Goal: Transaction & Acquisition: Download file/media

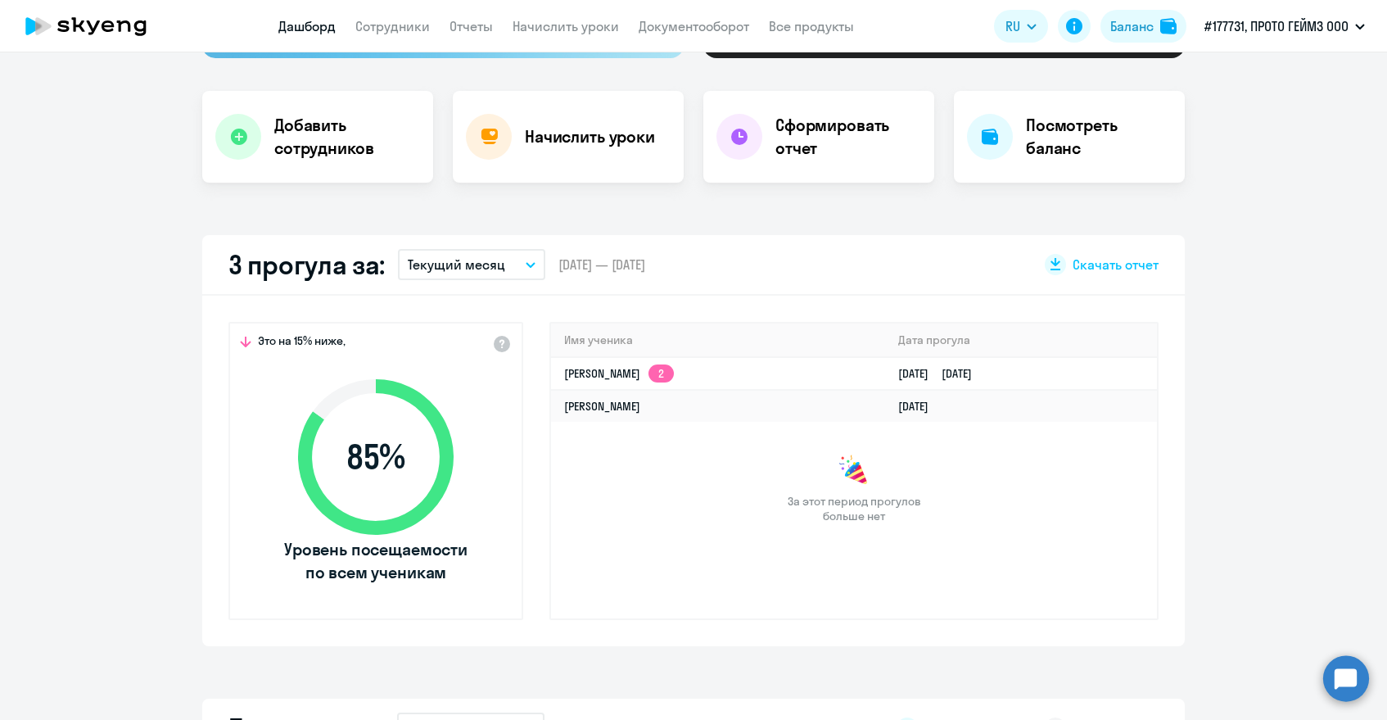
scroll to position [302, 0]
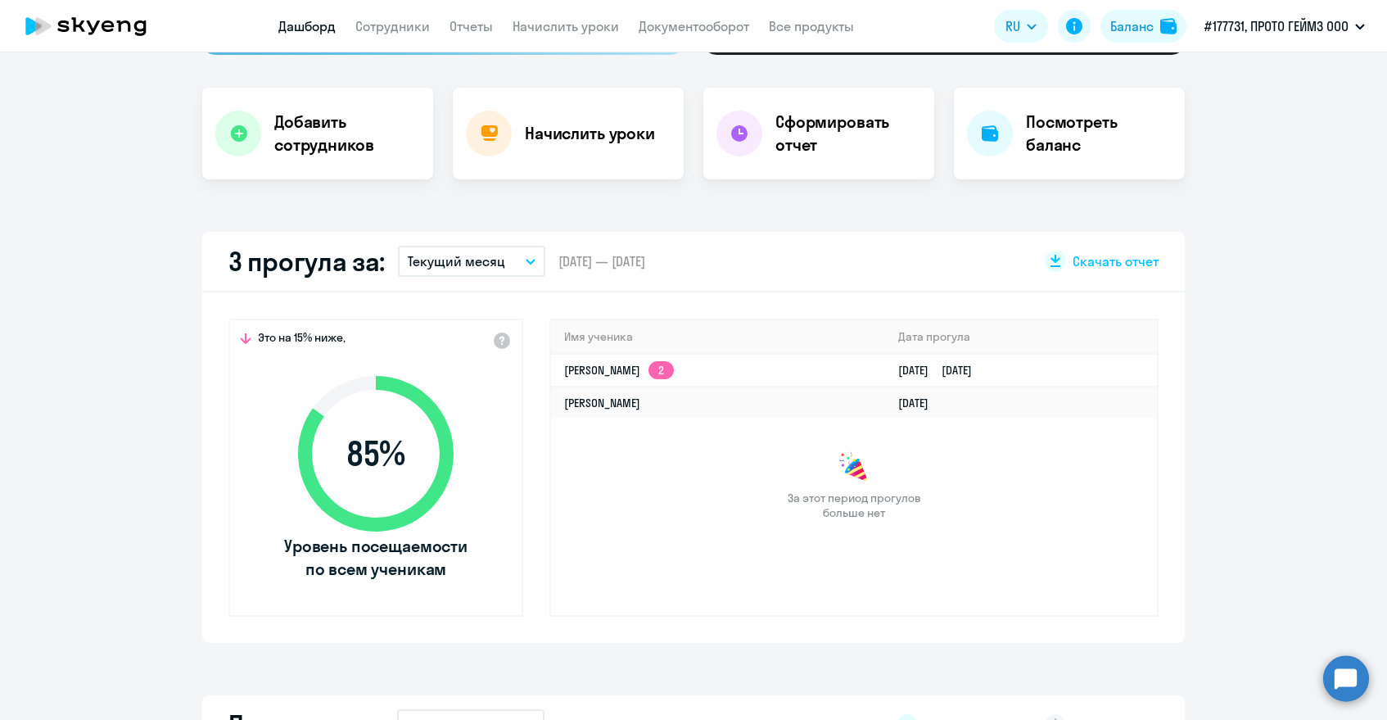
select select "30"
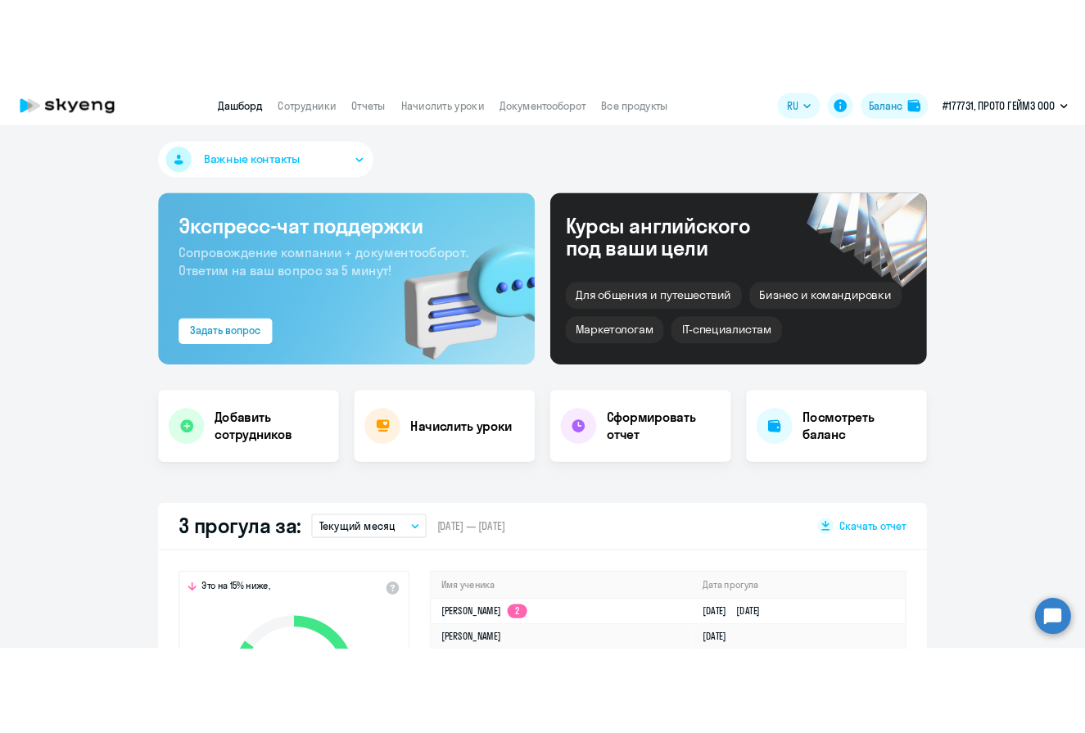
scroll to position [0, 0]
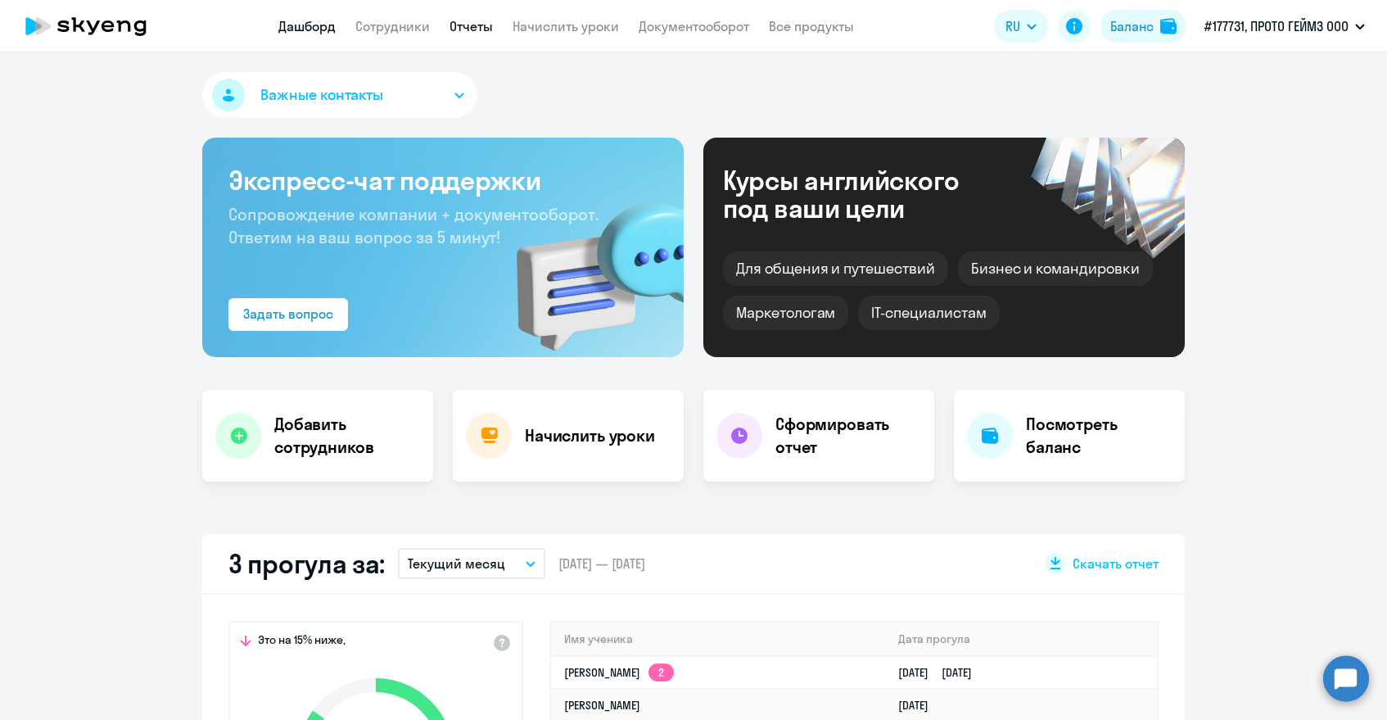
click at [467, 24] on link "Отчеты" at bounding box center [471, 26] width 43 height 16
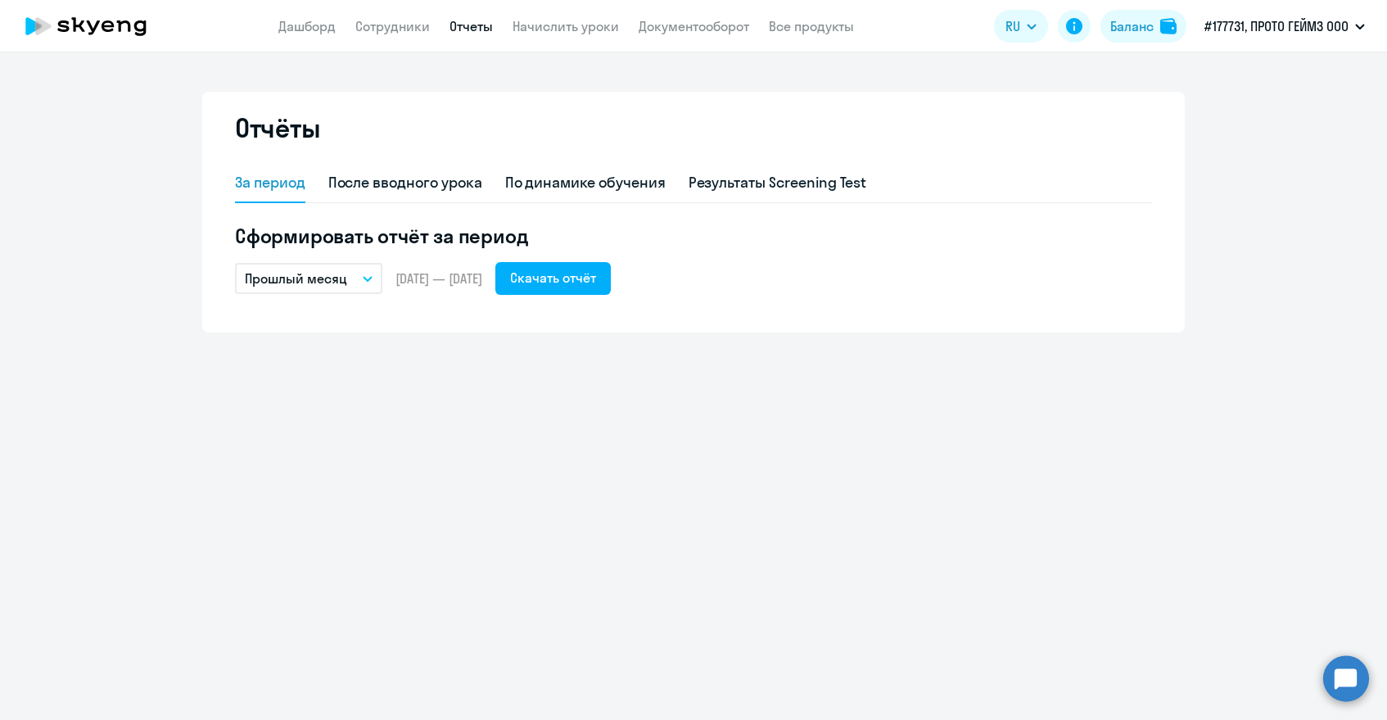
click at [366, 294] on div "Прошлый месяц – [DATE] — [DATE] Скачать отчёт" at bounding box center [693, 278] width 917 height 33
click at [366, 286] on button "Прошлый месяц" at bounding box center [308, 278] width 147 height 31
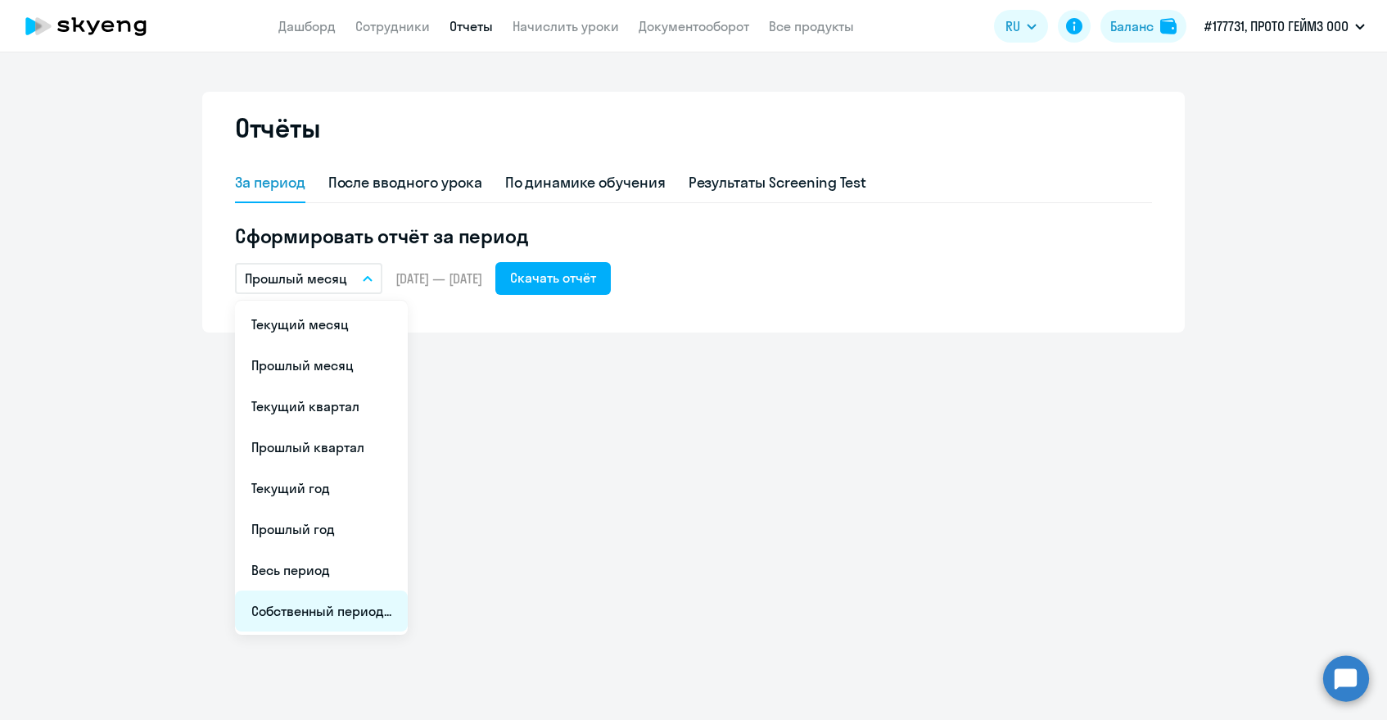
click at [361, 619] on li "Собственный период..." at bounding box center [321, 610] width 173 height 41
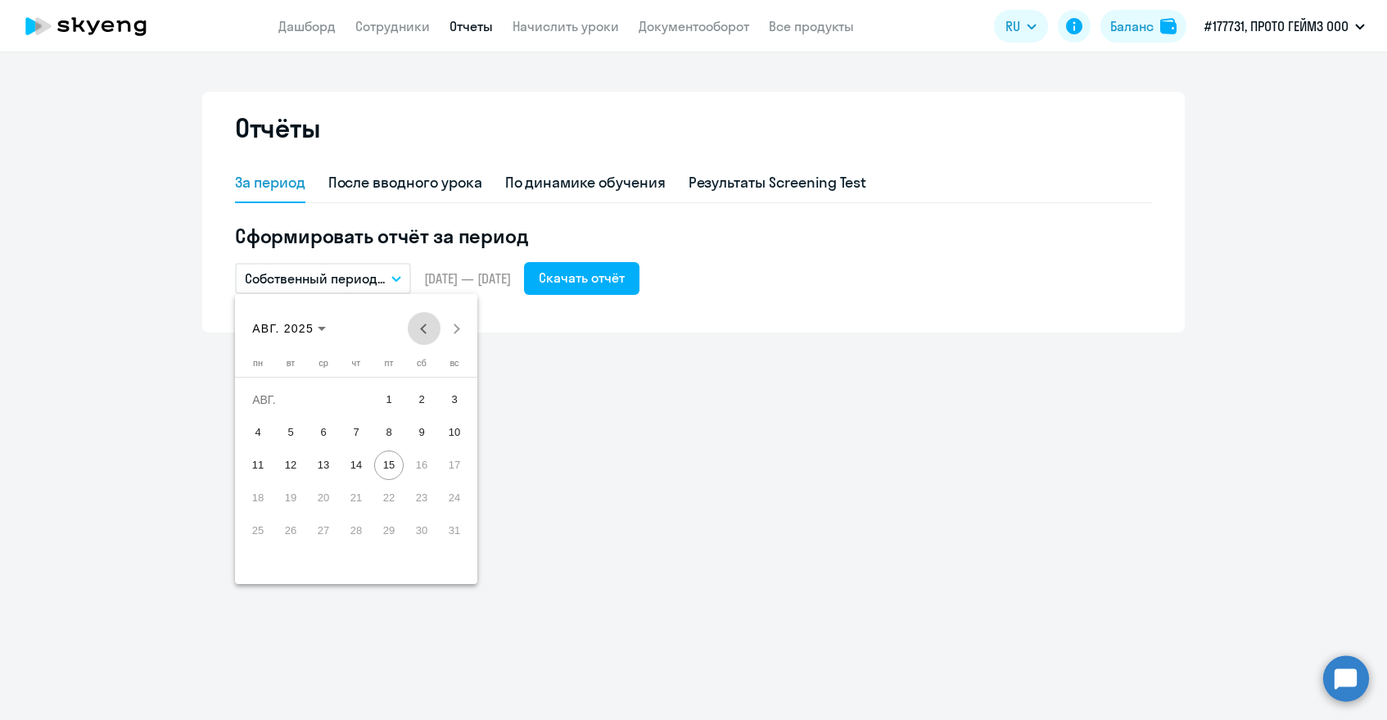
click at [431, 333] on span "Previous month" at bounding box center [424, 328] width 33 height 33
click at [450, 406] on span "1" at bounding box center [454, 399] width 29 height 29
click at [259, 554] on span "30" at bounding box center [257, 563] width 29 height 29
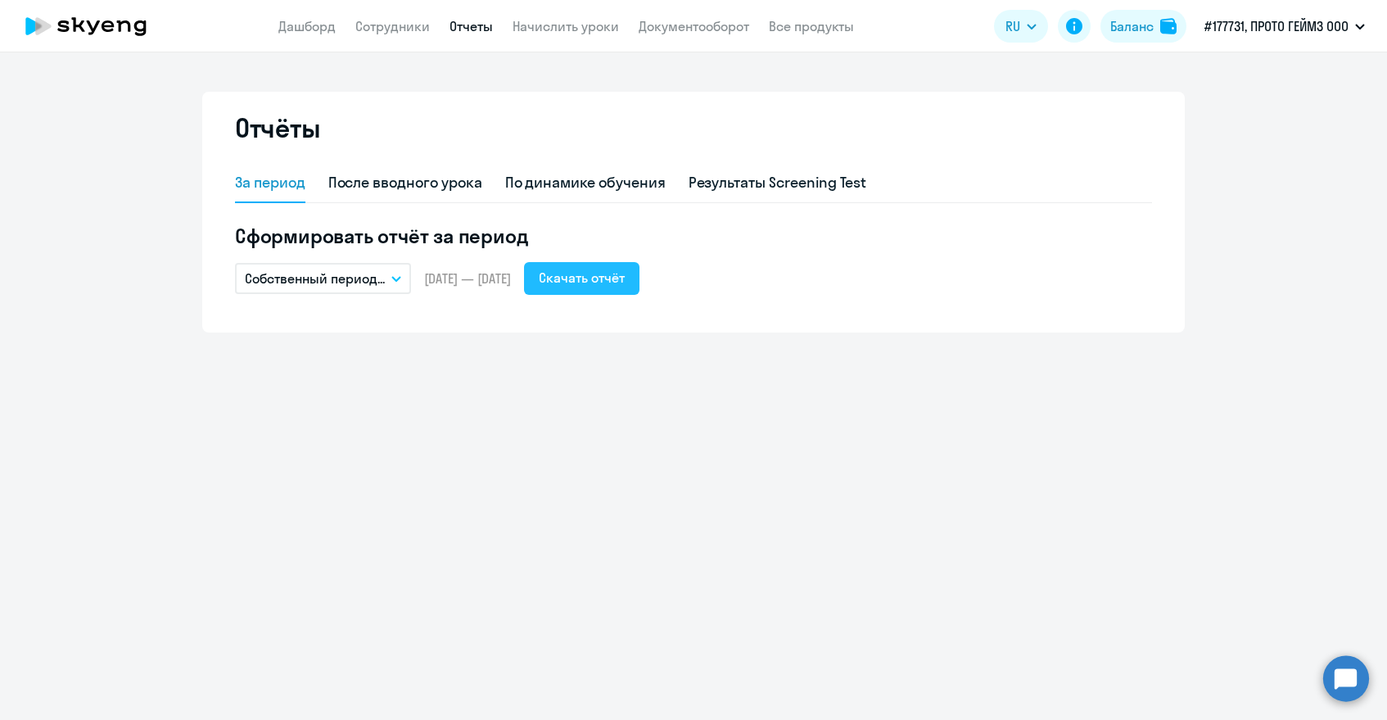
click at [625, 285] on div "Скачать отчёт" at bounding box center [582, 278] width 86 height 20
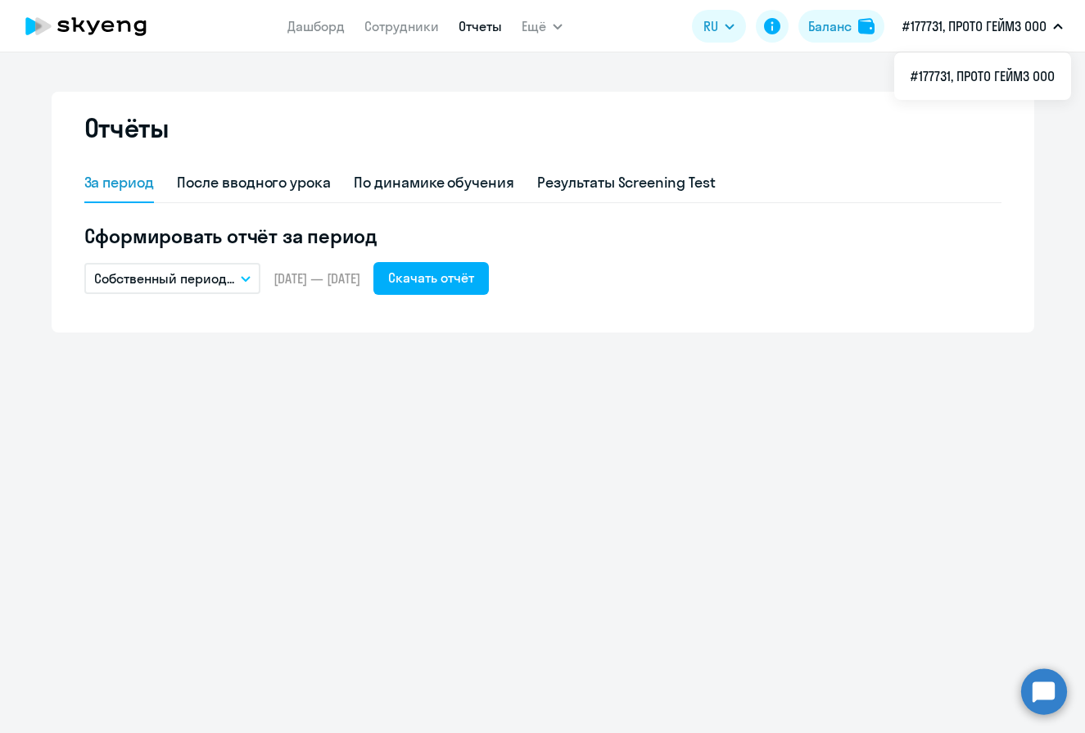
click at [230, 278] on p "Собственный период..." at bounding box center [164, 279] width 140 height 20
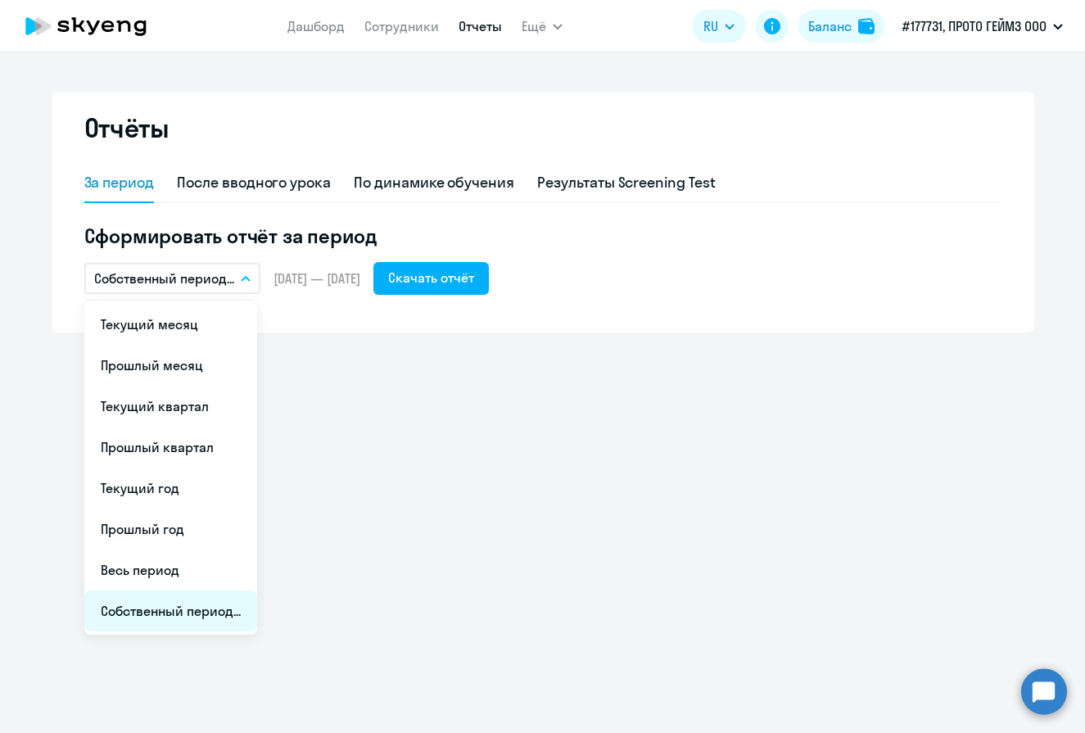
click at [165, 607] on li "Собственный период..." at bounding box center [170, 610] width 173 height 41
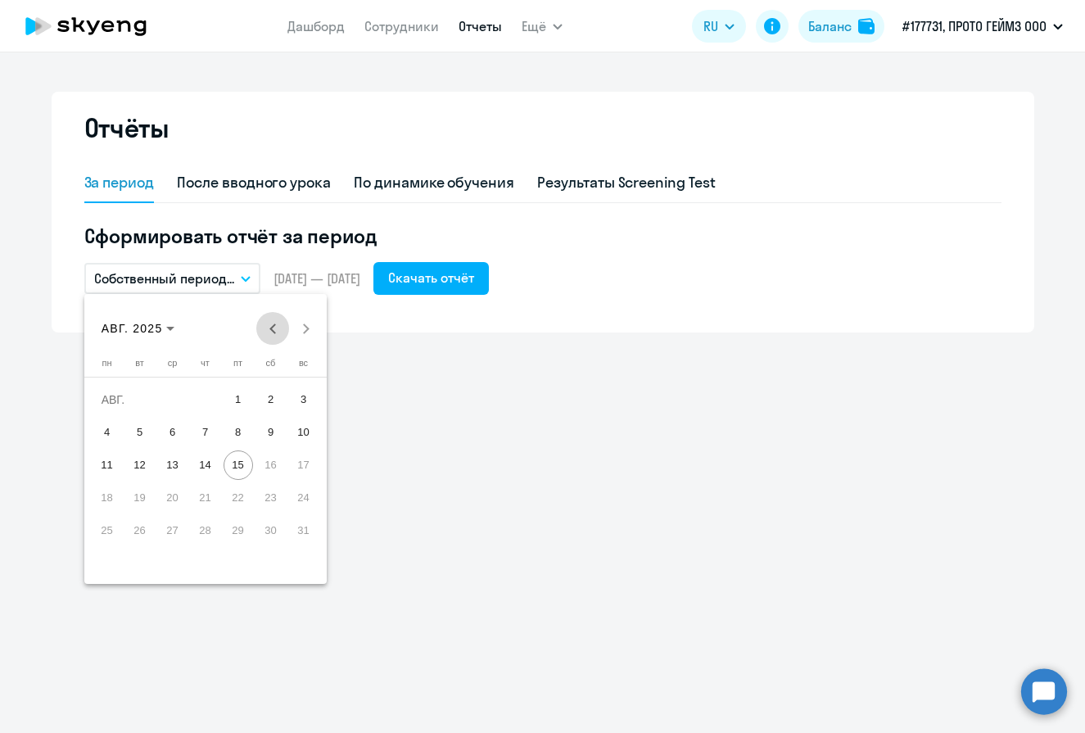
click at [274, 327] on button "Previous month" at bounding box center [272, 328] width 33 height 33
click at [208, 399] on span "1" at bounding box center [205, 399] width 29 height 29
click at [267, 534] on span "31" at bounding box center [270, 530] width 29 height 29
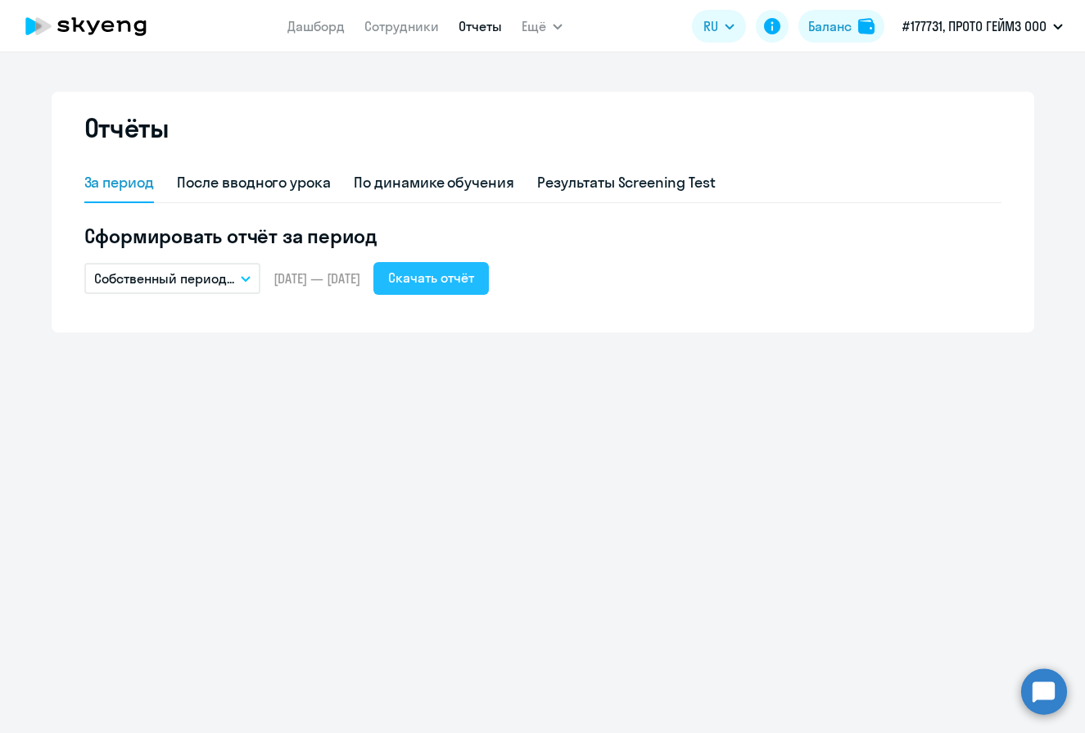
click at [463, 284] on div "Скачать отчёт" at bounding box center [431, 278] width 86 height 20
click at [241, 285] on button "Собственный период..." at bounding box center [172, 278] width 176 height 31
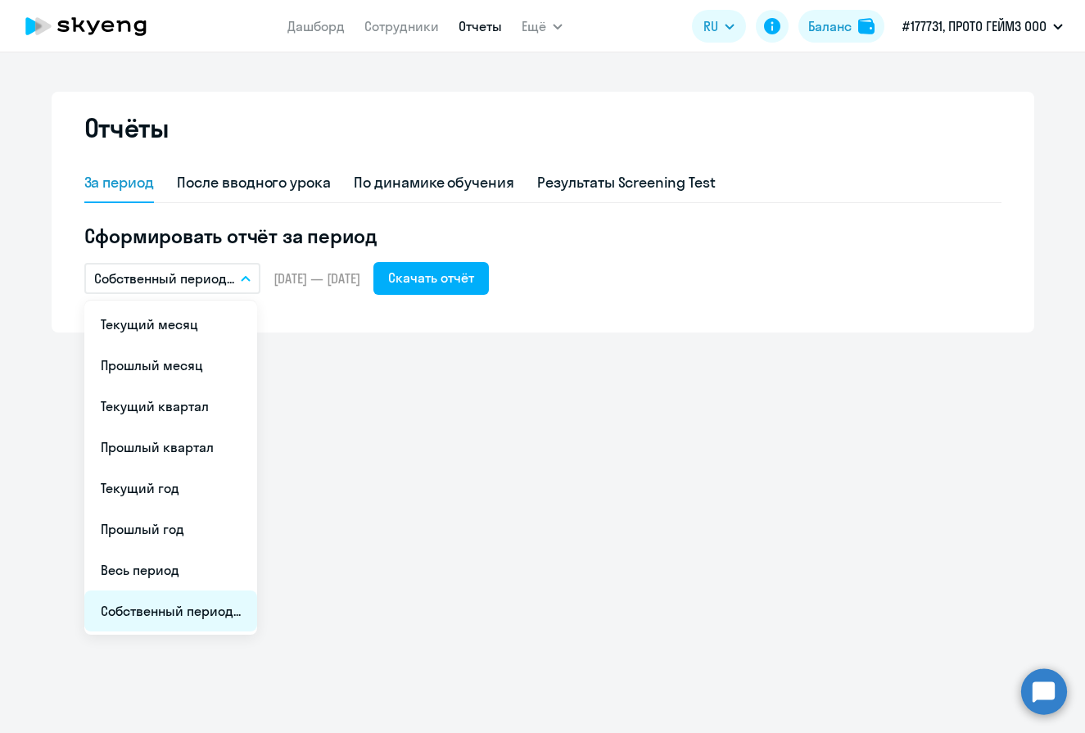
click at [167, 608] on li "Собственный период..." at bounding box center [170, 610] width 173 height 41
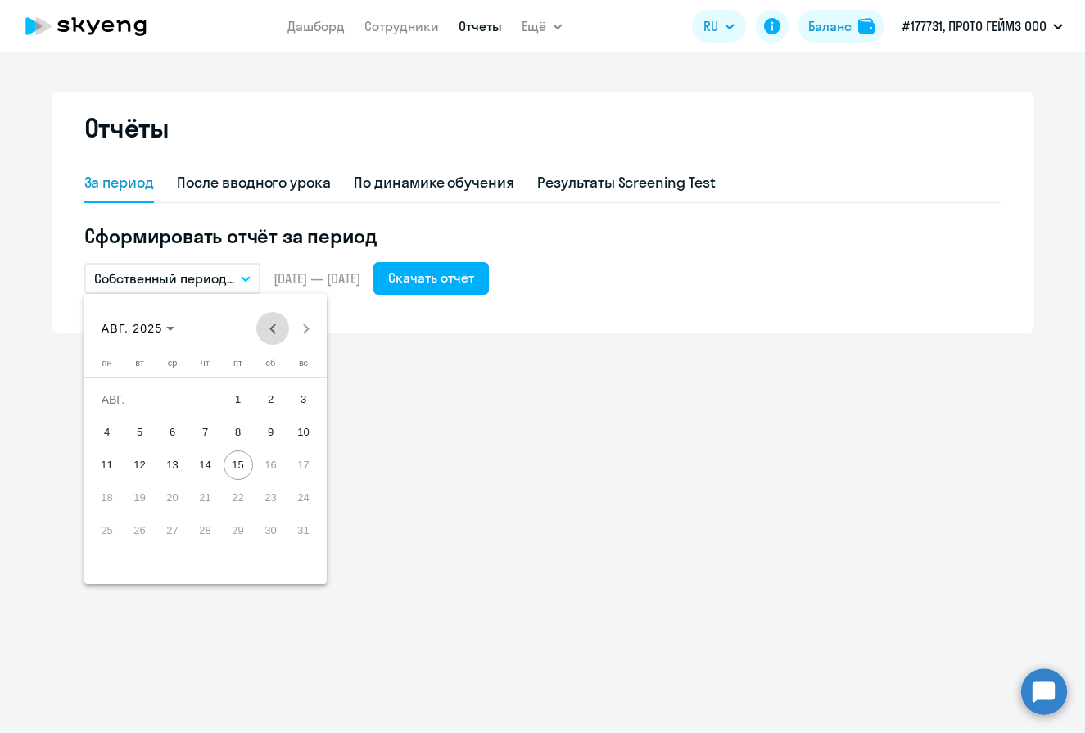
click at [271, 327] on button "Previous month" at bounding box center [272, 328] width 33 height 33
click at [302, 327] on button "Next month" at bounding box center [305, 328] width 33 height 33
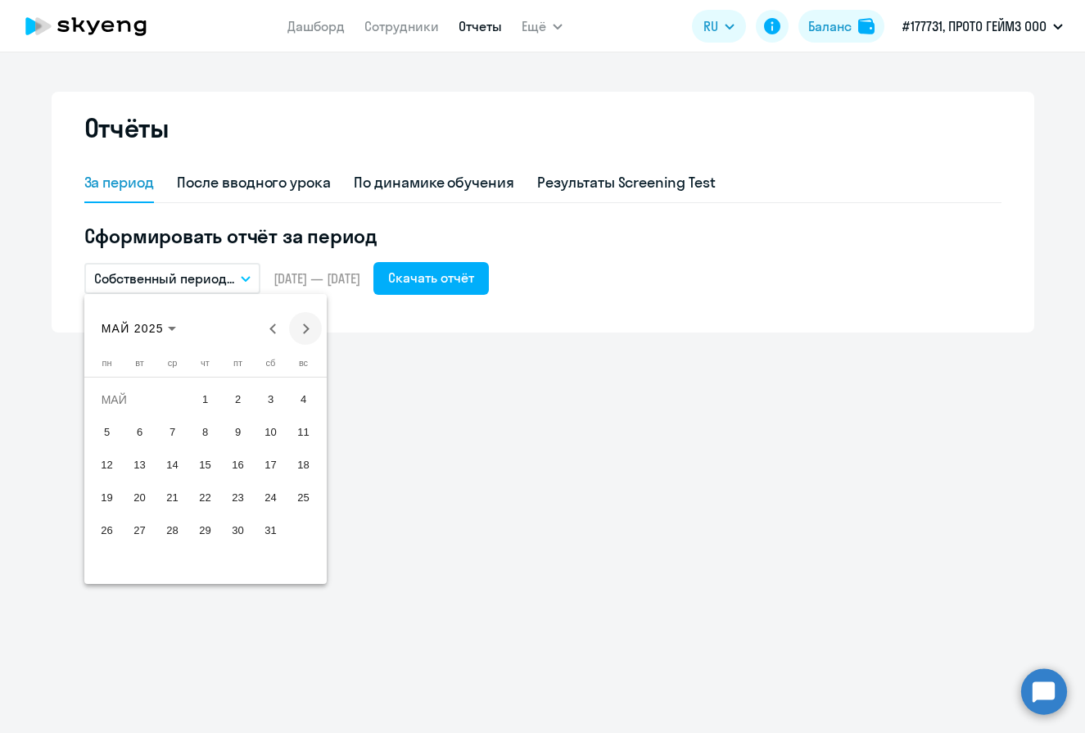
click at [302, 327] on button "Next month" at bounding box center [305, 328] width 33 height 33
click at [275, 327] on button "Previous month" at bounding box center [272, 328] width 33 height 33
click at [147, 426] on span "1" at bounding box center [139, 432] width 29 height 29
click at [170, 554] on span "30" at bounding box center [172, 563] width 29 height 29
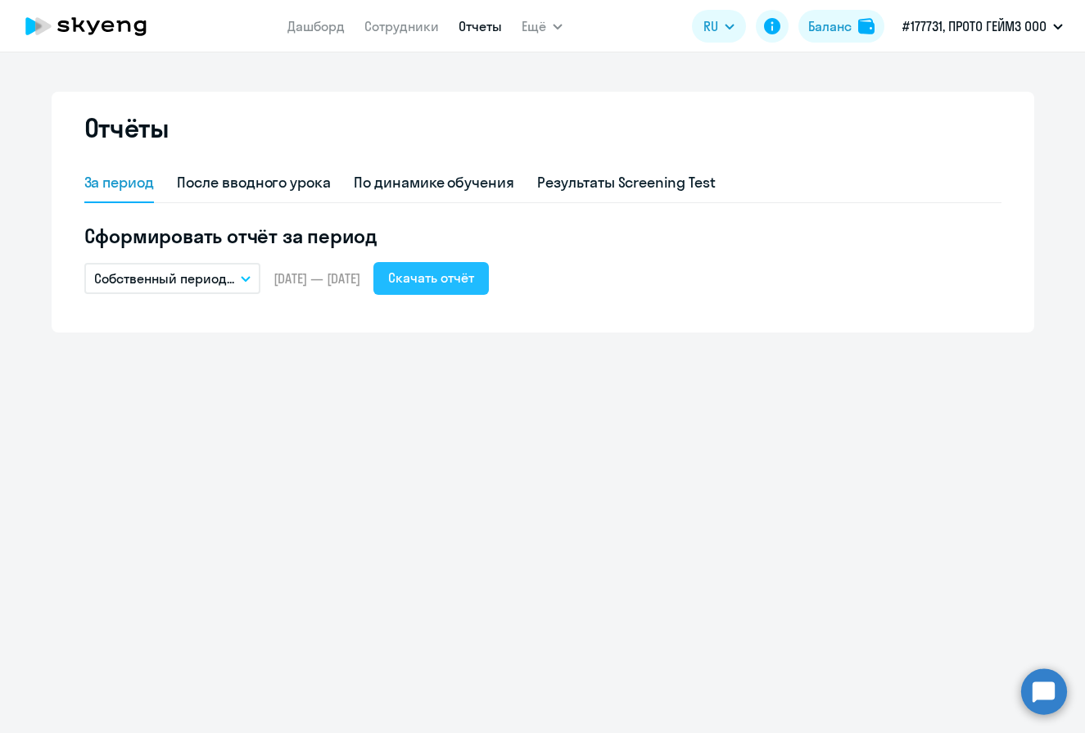
click at [474, 285] on div "Скачать отчёт" at bounding box center [431, 278] width 86 height 20
click at [233, 267] on button "Собственный период..." at bounding box center [172, 278] width 176 height 31
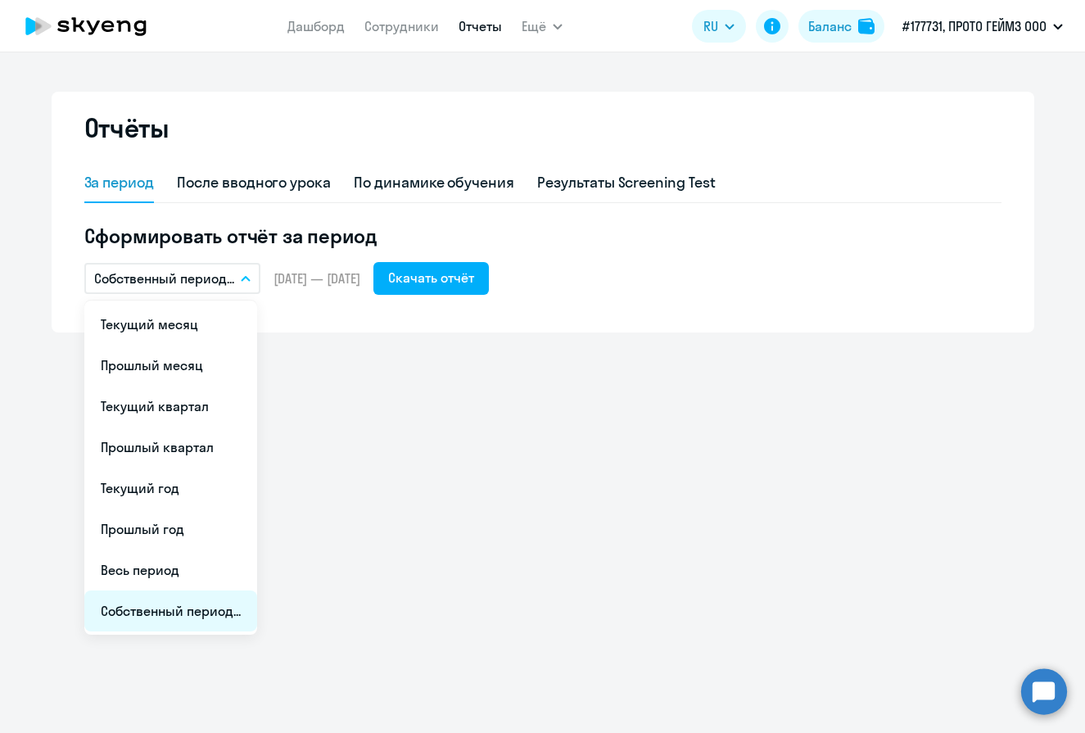
click at [183, 607] on li "Собственный период..." at bounding box center [170, 610] width 173 height 41
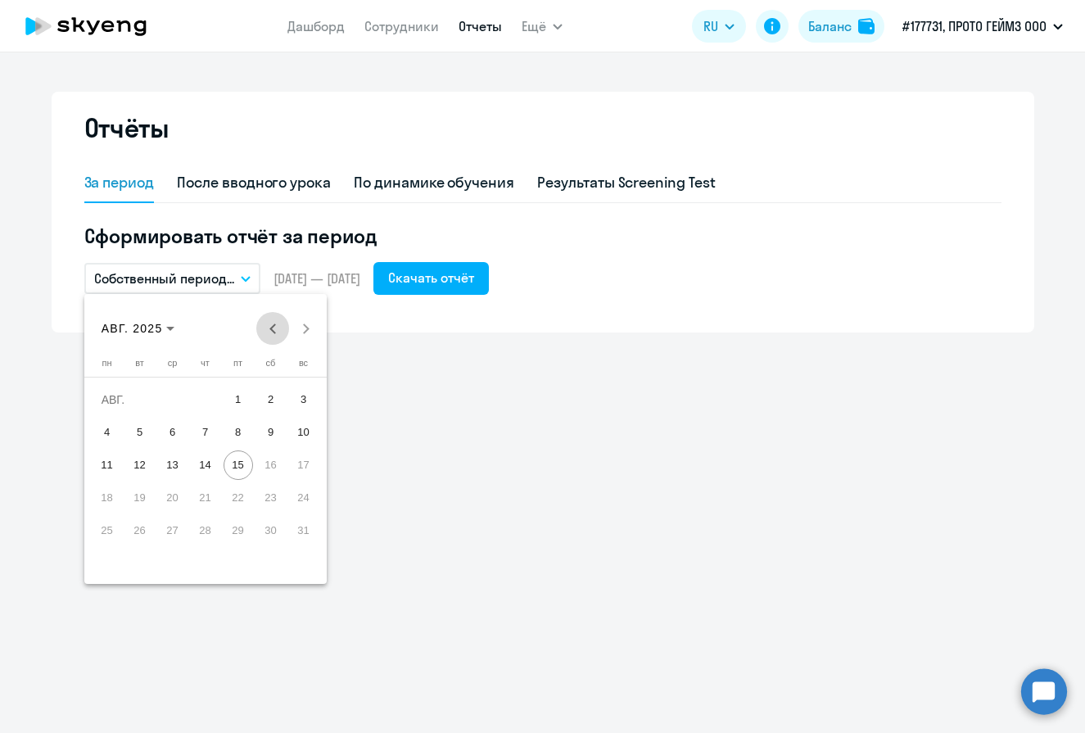
click at [273, 331] on button "Previous month" at bounding box center [272, 328] width 33 height 33
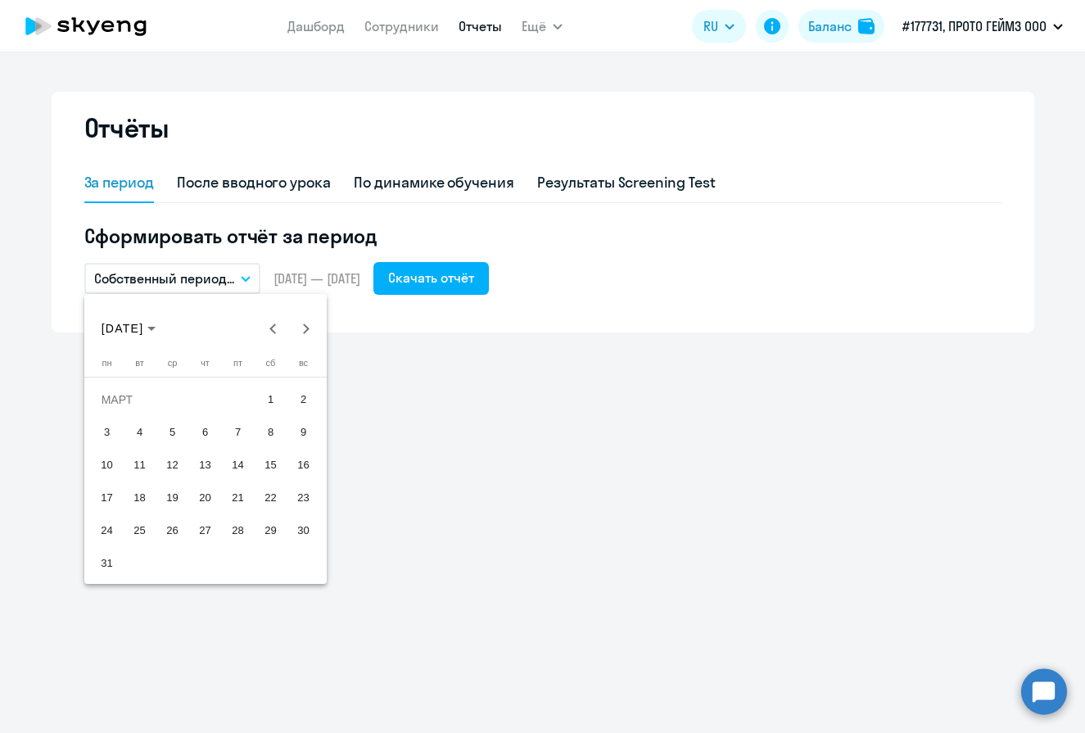
click at [274, 400] on span "1" at bounding box center [270, 399] width 29 height 29
click at [103, 560] on span "31" at bounding box center [107, 563] width 29 height 29
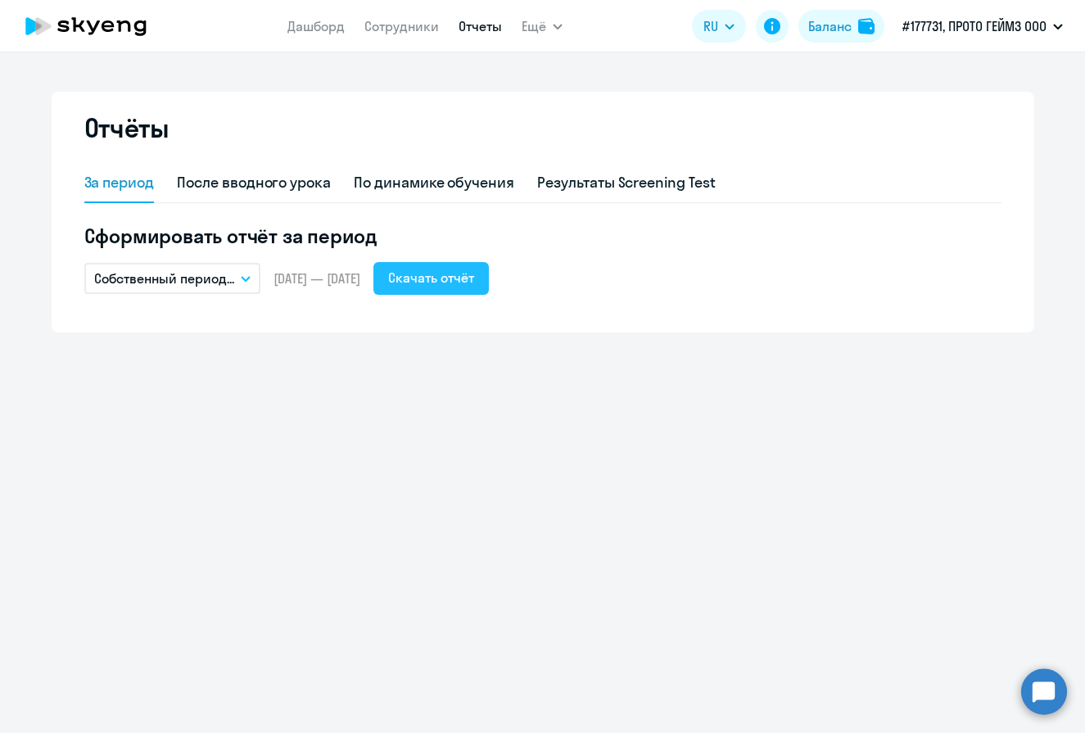
click at [456, 287] on div "Скачать отчёт" at bounding box center [431, 278] width 86 height 20
